Goal: Task Accomplishment & Management: Complete application form

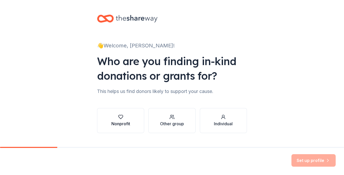
click at [128, 125] on div "Nonprofit" at bounding box center [120, 123] width 19 height 6
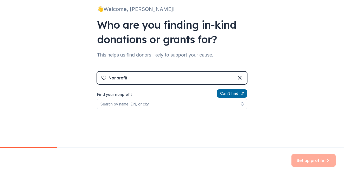
scroll to position [37, 0]
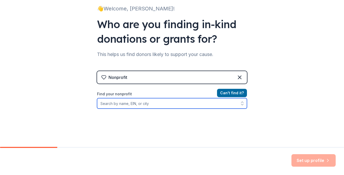
click at [154, 107] on input "Find your nonprofit" at bounding box center [172, 103] width 150 height 10
type input "the howard county youth program"
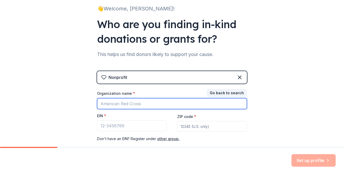
click at [109, 106] on input "Organization name *" at bounding box center [172, 103] width 150 height 11
paste input "([US_EMPLOYER_IDENTIFICATION_NUMBER])"
click at [102, 105] on input "([US_EMPLOYER_IDENTIFICATION_NUMBER]" at bounding box center [172, 103] width 150 height 11
drag, startPoint x: 129, startPoint y: 105, endPoint x: 77, endPoint y: 97, distance: 51.8
click at [79, 98] on div "👋 Welcome, [PERSON_NAME]! Who are you finding in-kind donations or grants for? …" at bounding box center [172, 70] width 344 height 214
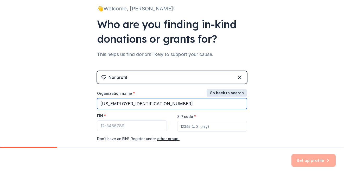
type input "[US_EMPLOYER_IDENTIFICATION_NUMBER]"
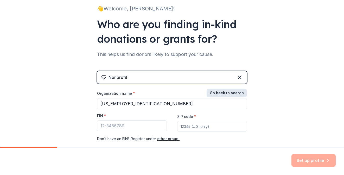
click at [222, 92] on button "Go back to search" at bounding box center [227, 93] width 40 height 8
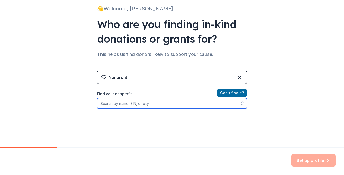
click at [152, 104] on input "Find your nonprofit" at bounding box center [172, 103] width 150 height 10
paste input "([US_EMPLOYER_IDENTIFICATION_NUMBER])"
type input "([US_EMPLOYER_IDENTIFICATION_NUMBER])"
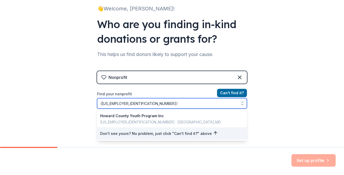
click at [153, 104] on input "([US_EMPLOYER_IDENTIFICATION_NUMBER])" at bounding box center [172, 103] width 150 height 10
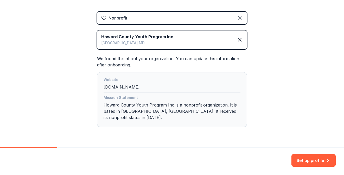
scroll to position [102, 0]
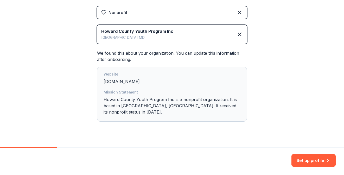
click at [307, 160] on button "Set up profile" at bounding box center [313, 160] width 44 height 12
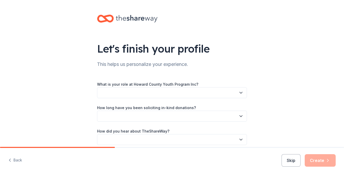
click at [188, 90] on button "button" at bounding box center [172, 92] width 150 height 11
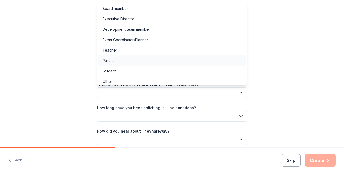
click at [168, 61] on div "Parent" at bounding box center [171, 60] width 147 height 10
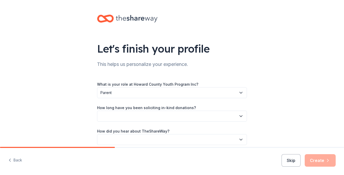
click at [159, 92] on span "Parent" at bounding box center [168, 93] width 136 height 6
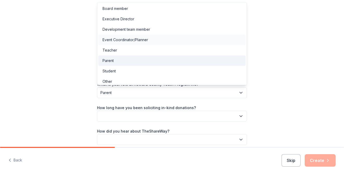
click at [150, 40] on div "Event Coordinator/Planner" at bounding box center [171, 40] width 147 height 10
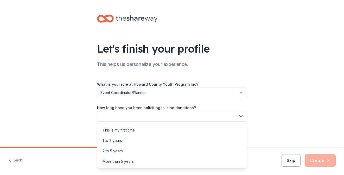
click at [150, 113] on button "button" at bounding box center [172, 116] width 150 height 11
click at [128, 130] on div "This is my first time!" at bounding box center [119, 130] width 33 height 6
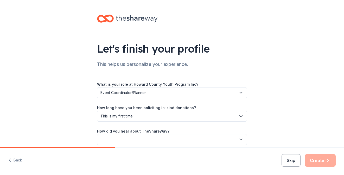
scroll to position [23, 0]
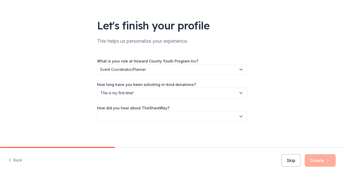
click at [168, 117] on button "button" at bounding box center [172, 116] width 150 height 11
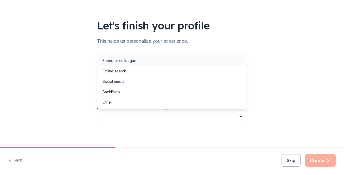
click at [132, 62] on div "Friend or colleague" at bounding box center [120, 61] width 34 height 6
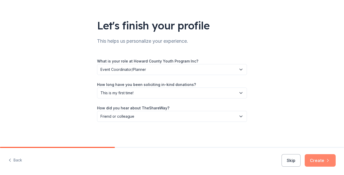
click at [322, 158] on button "Create" at bounding box center [320, 160] width 31 height 12
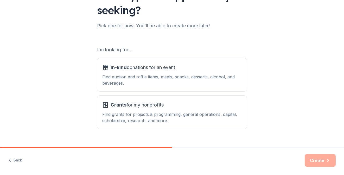
scroll to position [54, 0]
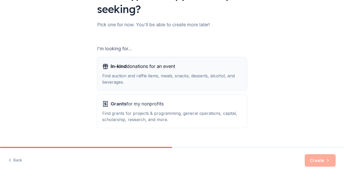
click at [204, 69] on div "In-kind donations for an event" at bounding box center [171, 66] width 139 height 8
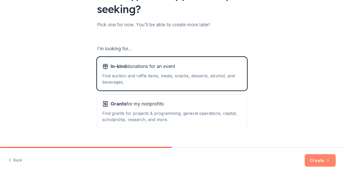
click at [311, 164] on button "Create" at bounding box center [320, 160] width 31 height 12
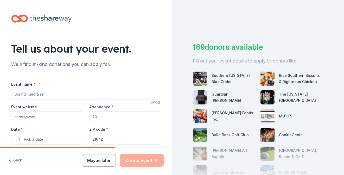
click at [94, 95] on input "Event name *" at bounding box center [86, 94] width 150 height 10
type input "Bingo Fundraiser"
click at [99, 116] on input "Attendance *" at bounding box center [125, 116] width 72 height 10
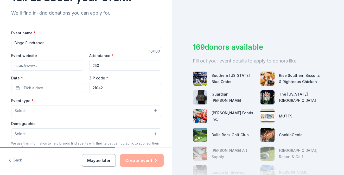
scroll to position [53, 0]
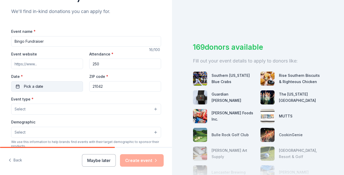
type input "250"
click at [27, 87] on span "Pick a date" at bounding box center [33, 86] width 19 height 6
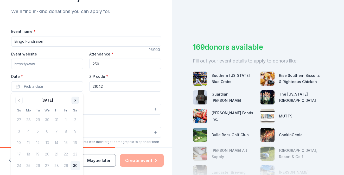
click at [75, 102] on button "Go to next month" at bounding box center [75, 100] width 7 height 7
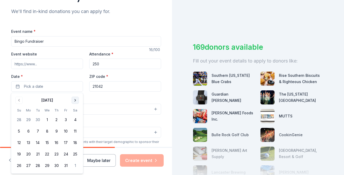
click at [75, 101] on button "Go to next month" at bounding box center [75, 100] width 7 height 7
click at [74, 142] on button "15" at bounding box center [75, 142] width 9 height 9
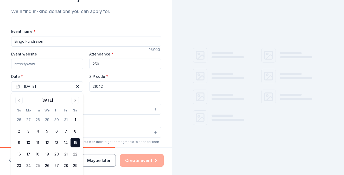
click at [105, 99] on div "Event type * Select" at bounding box center [86, 105] width 150 height 19
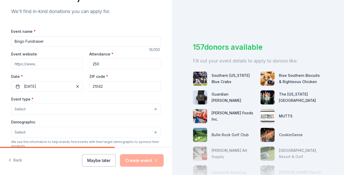
click at [68, 109] on button "Select" at bounding box center [86, 109] width 150 height 11
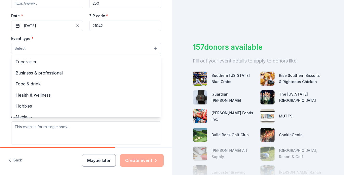
scroll to position [115, 0]
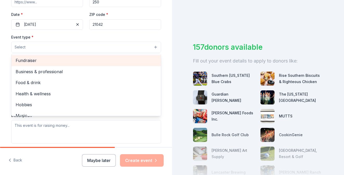
click at [50, 60] on span "Fundraiser" at bounding box center [86, 60] width 141 height 7
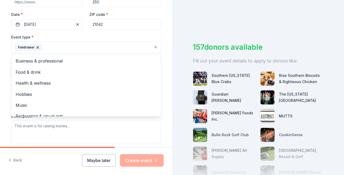
click at [5, 73] on div "Tell us about your event. We'll find in-kind donations you can apply for. Event…" at bounding box center [86, 58] width 167 height 347
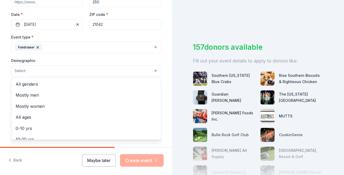
click at [29, 75] on button "Select" at bounding box center [86, 70] width 150 height 11
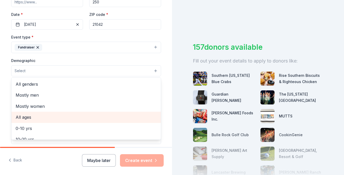
click at [30, 119] on span "All ages" at bounding box center [86, 117] width 141 height 7
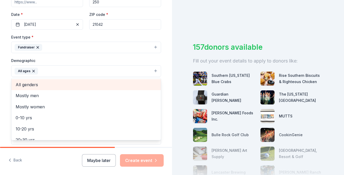
click at [32, 87] on span "All genders" at bounding box center [86, 84] width 141 height 7
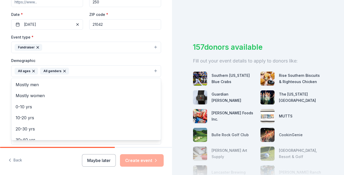
click at [6, 100] on div "Tell us about your event. We'll find in-kind donations you can apply for. Event…" at bounding box center [86, 58] width 167 height 347
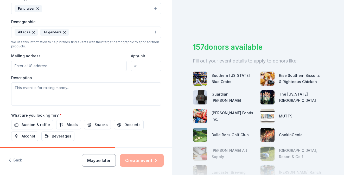
scroll to position [152, 0]
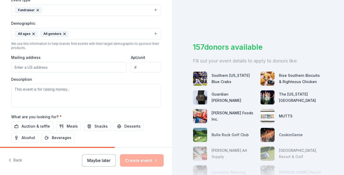
click at [40, 69] on input "Mailing address" at bounding box center [69, 67] width 116 height 10
drag, startPoint x: 77, startPoint y: 68, endPoint x: 60, endPoint y: 66, distance: 17.2
click at [60, 66] on input "[STREET_ADDRESS][PERSON_NAME]" at bounding box center [69, 67] width 116 height 10
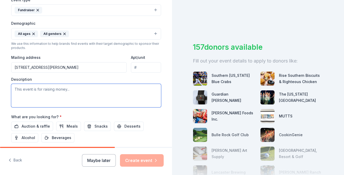
click at [147, 90] on textarea at bounding box center [86, 95] width 150 height 23
click at [84, 67] on input "[STREET_ADDRESS][PERSON_NAME]" at bounding box center [69, 67] width 116 height 10
type input "[STREET_ADDRESS][PERSON_NAME]"
click at [70, 98] on textarea at bounding box center [86, 95] width 150 height 23
click at [91, 93] on textarea at bounding box center [86, 95] width 150 height 23
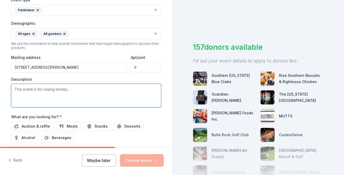
paste textarea "The HCYP Raiders Youth 12U Blue Travel Baseball team is actively seeking suppor…"
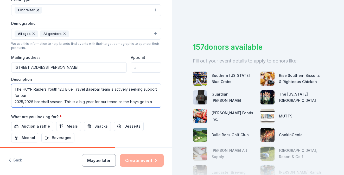
scroll to position [47, 0]
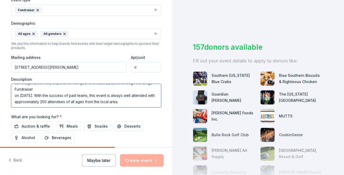
click at [14, 104] on textarea "The HCYP Raiders Youth 12U Blue Travel Baseball team is actively seeking suppor…" at bounding box center [86, 95] width 150 height 23
click at [14, 95] on textarea "The HCYP Raiders Youth 12U Blue Travel Baseball team is actively seeking suppor…" at bounding box center [86, 95] width 150 height 23
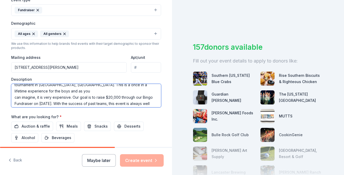
scroll to position [30, 0]
click at [14, 99] on textarea "The HCYP Raiders Youth 12U Blue Travel Baseball team is actively seeking suppor…" at bounding box center [86, 95] width 150 height 23
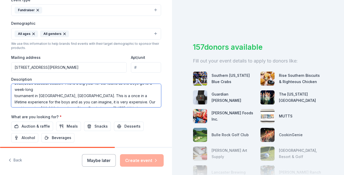
scroll to position [22, 0]
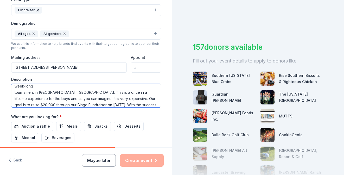
click at [13, 94] on textarea "The HCYP Raiders Youth 12U Blue Travel Baseball team is actively seeking suppor…" at bounding box center [86, 95] width 150 height 23
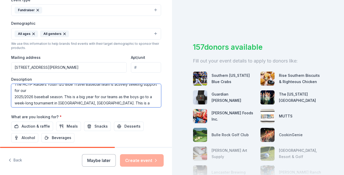
scroll to position [7, 0]
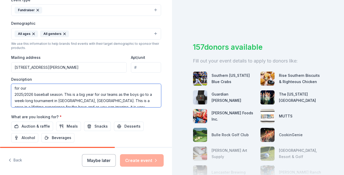
click at [11, 94] on textarea "The HCYP Raiders Youth 12U Blue Travel Baseball team is actively seeking suppor…" at bounding box center [86, 95] width 150 height 23
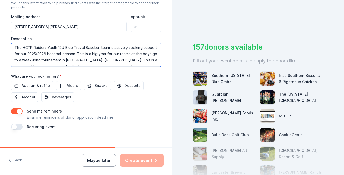
scroll to position [201, 0]
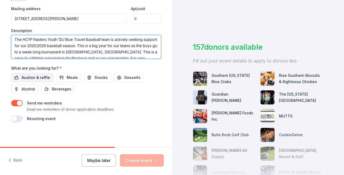
type textarea "The HCYP Raiders Youth 12U Blue Travel Baseball team is actively seeking suppor…"
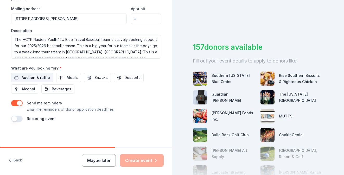
click at [39, 78] on span "Auction & raffle" at bounding box center [36, 77] width 28 height 6
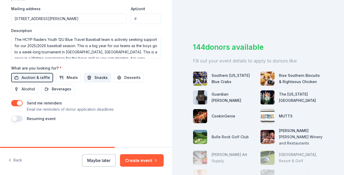
click at [100, 78] on span "Snacks" at bounding box center [100, 77] width 13 height 6
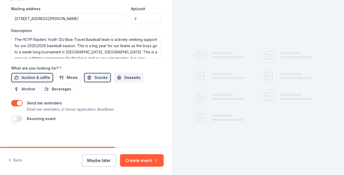
click at [124, 78] on span "Desserts" at bounding box center [132, 77] width 16 height 6
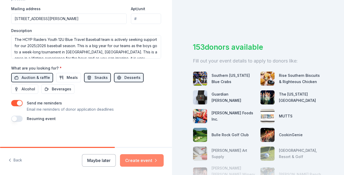
click at [145, 163] on button "Create event" at bounding box center [142, 160] width 44 height 12
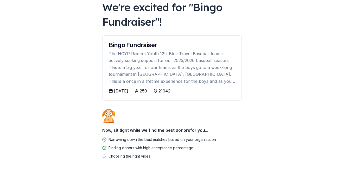
scroll to position [52, 0]
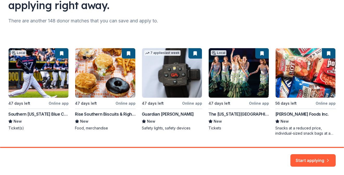
scroll to position [59, 0]
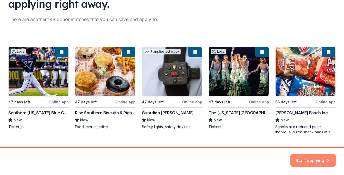
click at [321, 158] on button "Start applying" at bounding box center [312, 157] width 45 height 12
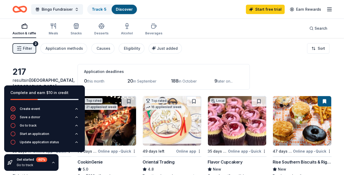
click at [188, 56] on div "Filter 2 Application methods Causes Eligibility Just added Sort" at bounding box center [172, 48] width 344 height 21
click at [29, 85] on div "Complete and earn $10 in credit" at bounding box center [44, 95] width 81 height 21
click at [51, 162] on icon "button" at bounding box center [53, 162] width 4 height 4
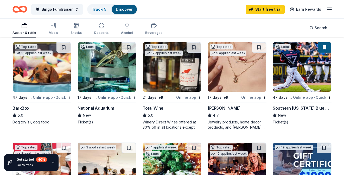
scroll to position [151, 0]
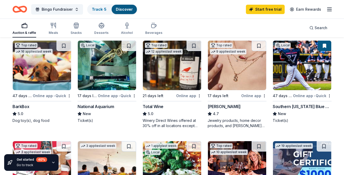
click at [120, 63] on img at bounding box center [107, 65] width 58 height 49
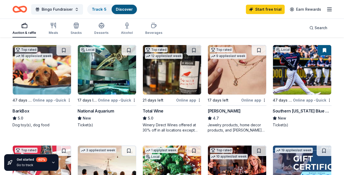
scroll to position [145, 0]
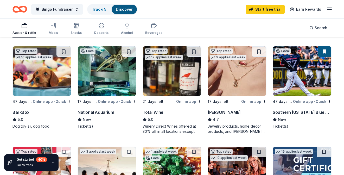
click at [238, 81] on img at bounding box center [237, 70] width 58 height 49
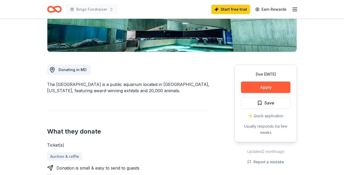
scroll to position [106, 0]
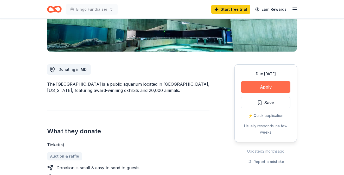
click at [274, 88] on button "Apply" at bounding box center [265, 86] width 49 height 11
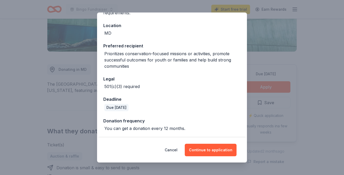
scroll to position [53, 0]
click at [215, 153] on button "Continue to application" at bounding box center [211, 150] width 52 height 12
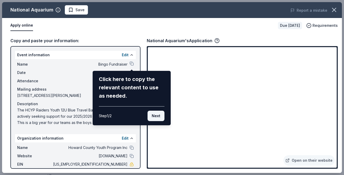
click at [158, 114] on button "Next" at bounding box center [156, 116] width 17 height 10
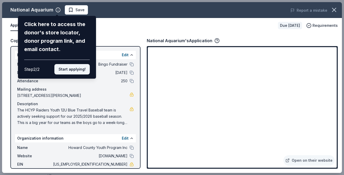
click at [75, 68] on button "Start applying!" at bounding box center [71, 69] width 35 height 10
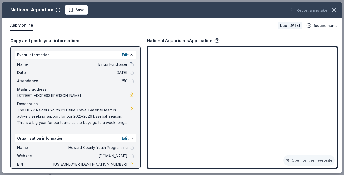
click at [172, 78] on div "National Aquarium Save Report a mistake Apply online Due in 17 days Requirement…" at bounding box center [172, 87] width 340 height 171
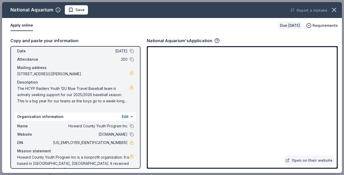
scroll to position [0, 0]
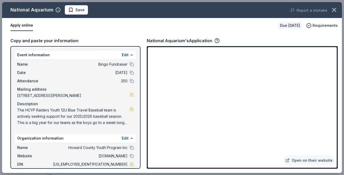
click at [59, 41] on div "Copy and paste your information:" at bounding box center [75, 40] width 130 height 7
click at [130, 56] on button at bounding box center [132, 55] width 4 height 4
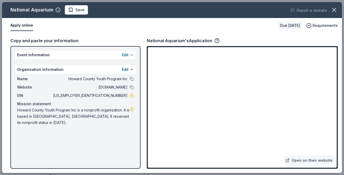
click at [130, 56] on button at bounding box center [132, 55] width 4 height 4
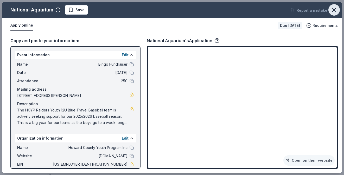
click at [332, 13] on icon "button" at bounding box center [333, 9] width 7 height 7
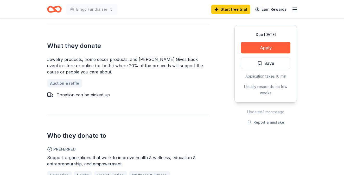
scroll to position [229, 0]
click at [259, 48] on button "Apply" at bounding box center [265, 47] width 49 height 11
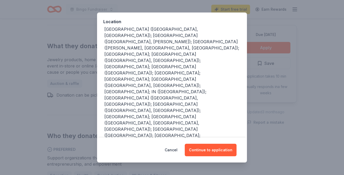
scroll to position [63, 0]
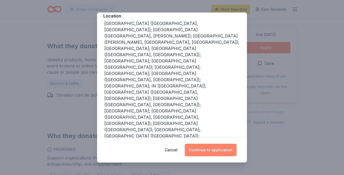
click at [204, 149] on button "Continue to application" at bounding box center [211, 150] width 52 height 12
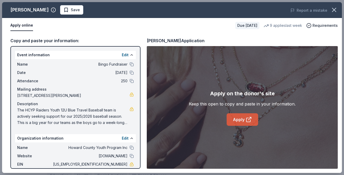
click at [242, 118] on link "Apply" at bounding box center [242, 119] width 31 height 12
